Goal: Transaction & Acquisition: Purchase product/service

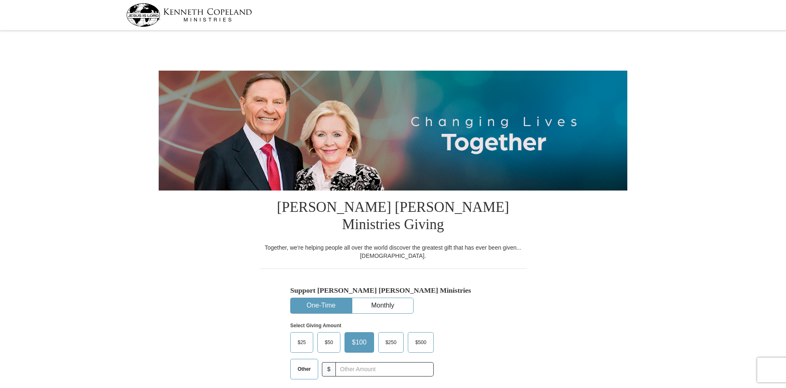
select select "IN"
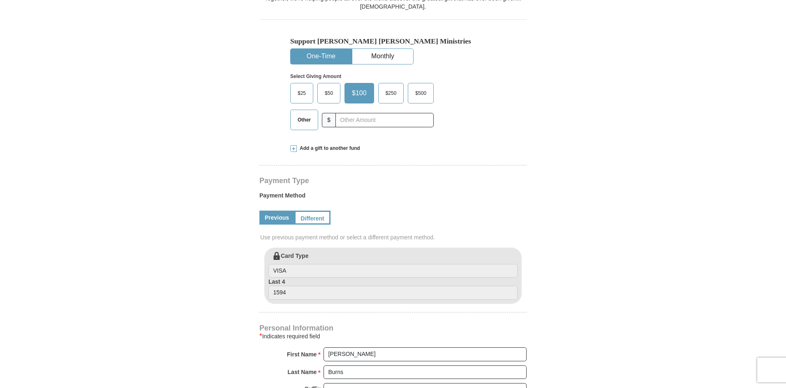
scroll to position [247, 0]
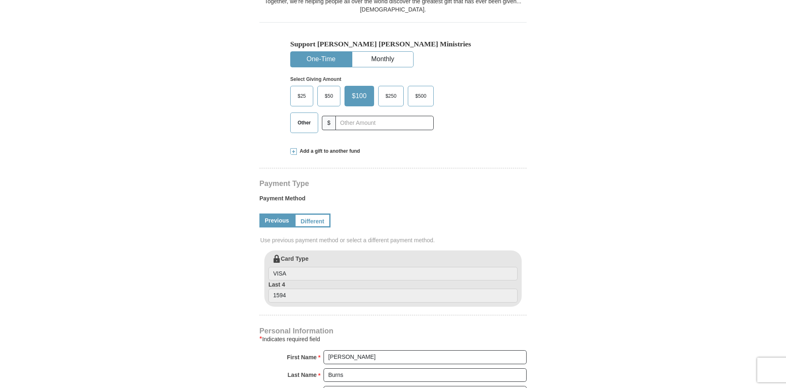
click at [301, 90] on span "$25" at bounding box center [301, 96] width 16 height 12
click at [0, 0] on input "$25" at bounding box center [0, 0] width 0 height 0
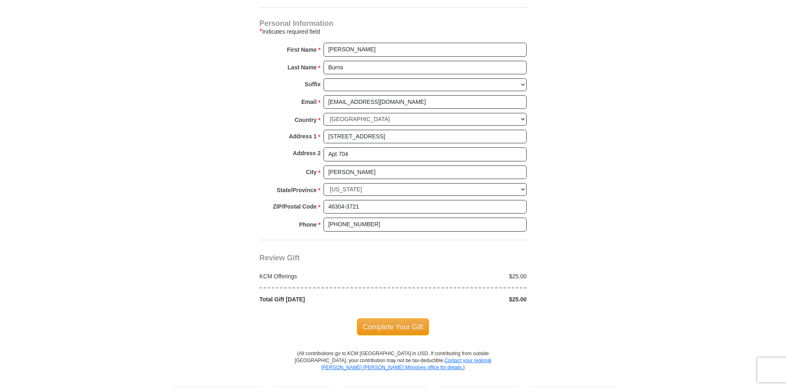
scroll to position [534, 0]
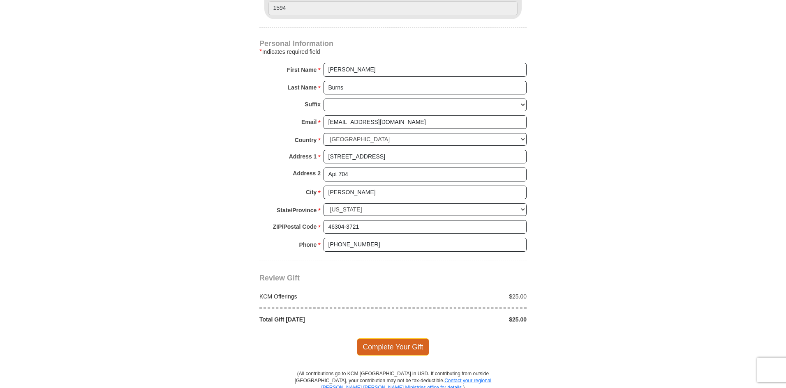
click at [381, 339] on span "Complete Your Gift" at bounding box center [393, 347] width 73 height 17
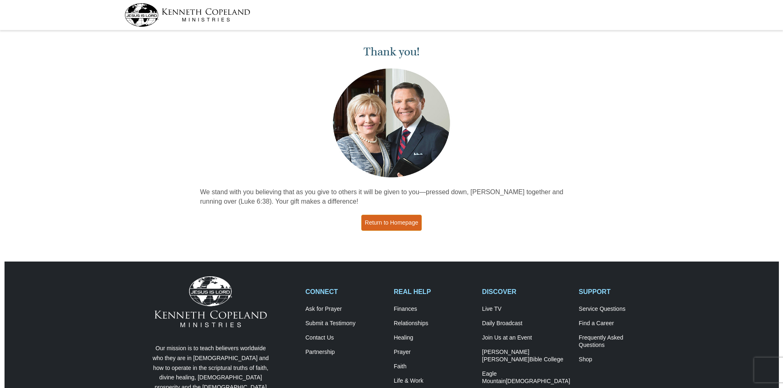
click at [410, 222] on link "Return to Homepage" at bounding box center [391, 223] width 61 height 16
